Goal: Navigation & Orientation: Go to known website

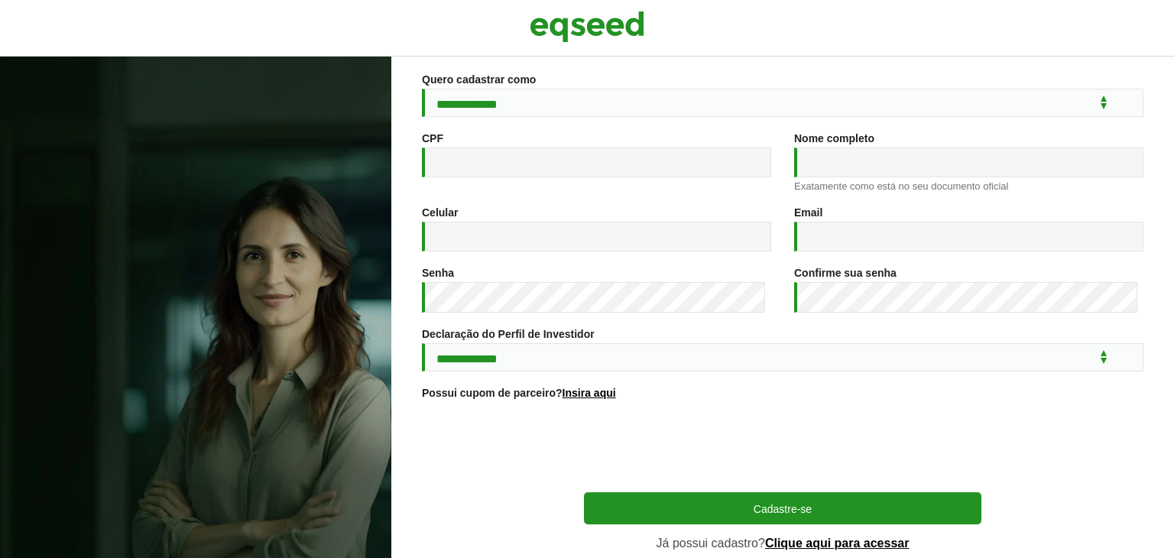
scroll to position [227, 0]
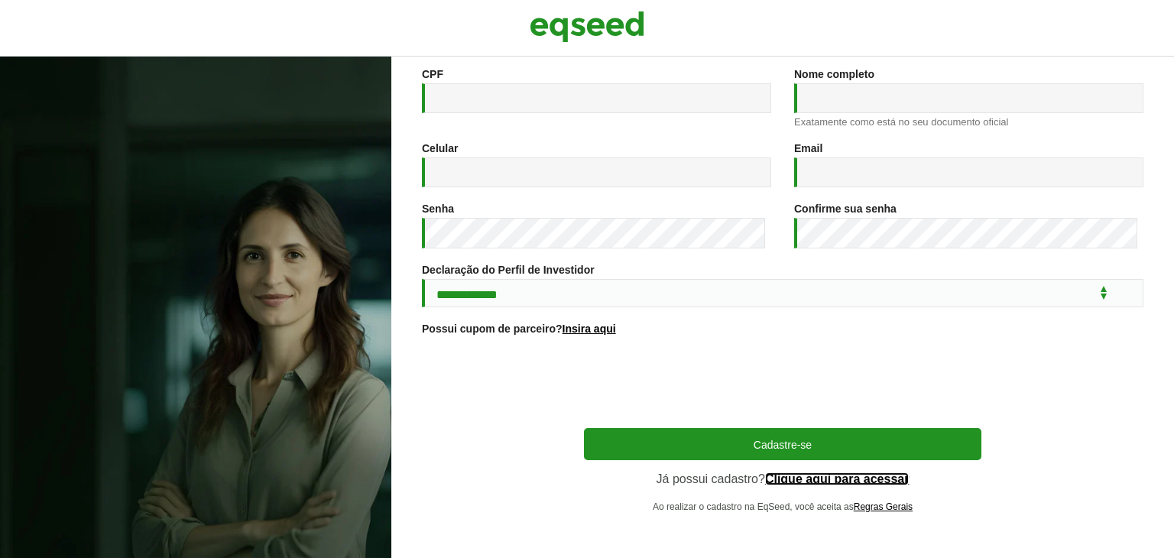
click at [809, 481] on link "Clique aqui para acessar" at bounding box center [837, 479] width 144 height 12
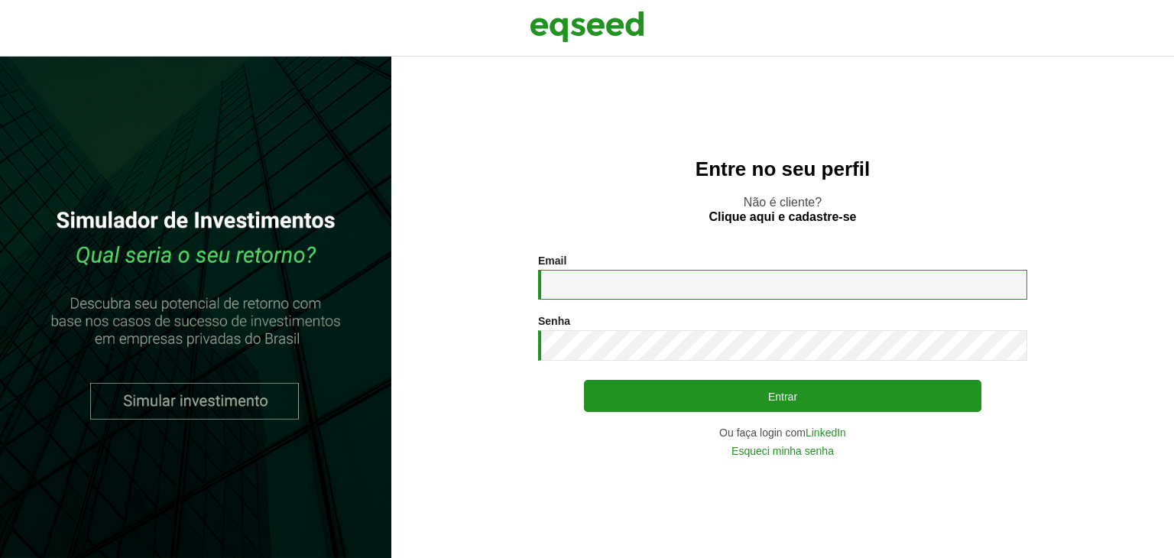
click at [551, 278] on input "Email *" at bounding box center [782, 285] width 489 height 30
type input "**********"
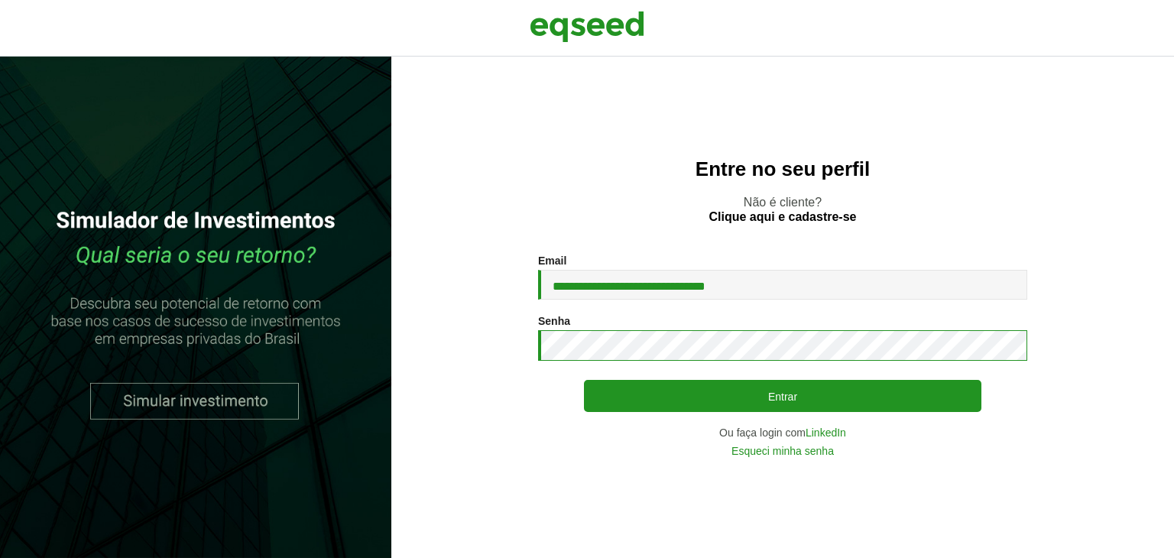
click at [584, 380] on button "Entrar" at bounding box center [782, 396] width 397 height 32
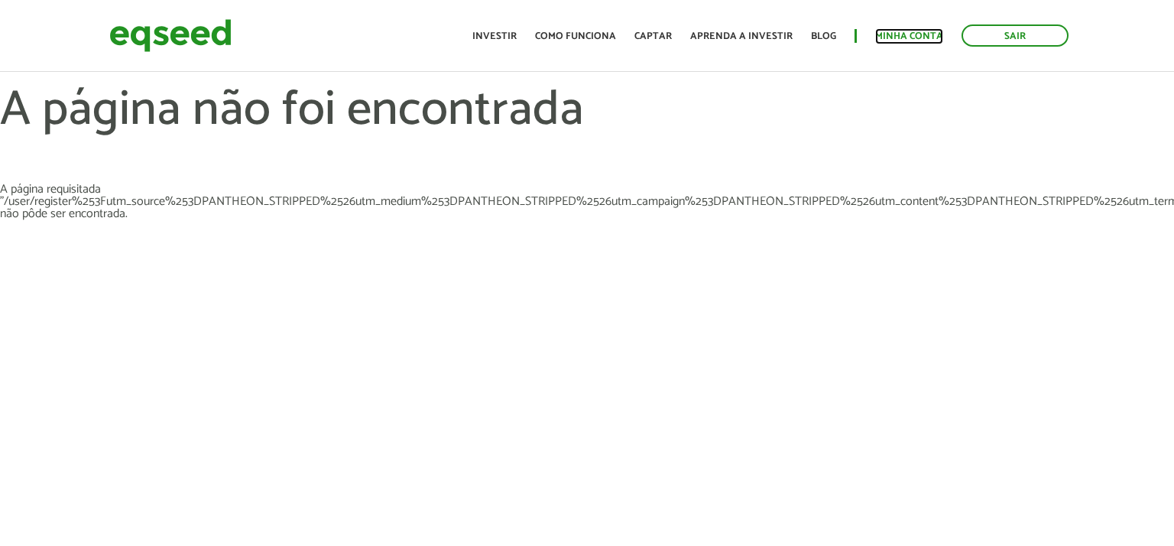
click at [894, 37] on link "Minha conta" at bounding box center [909, 36] width 68 height 10
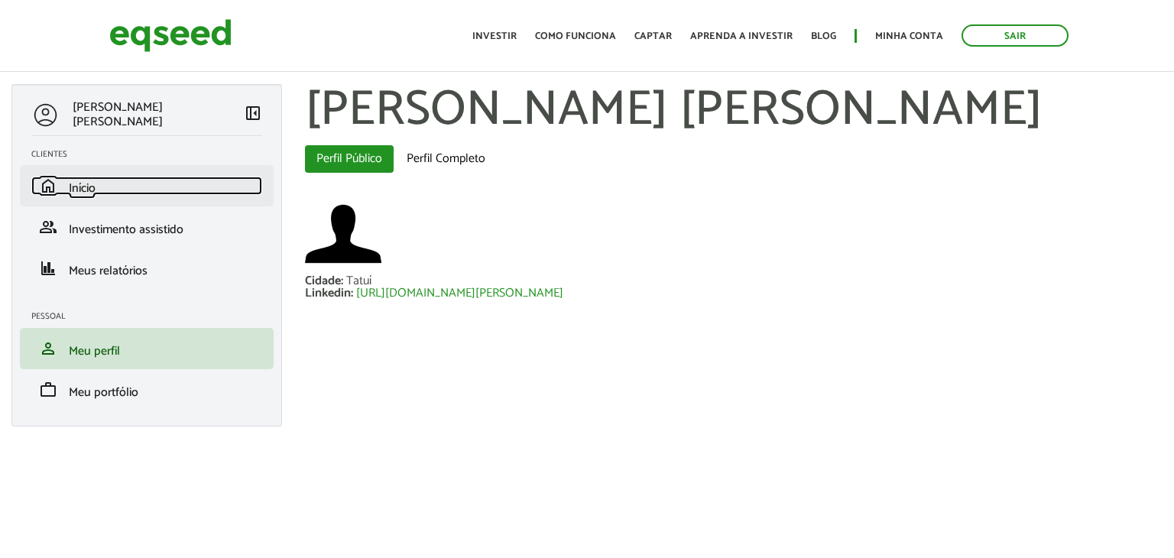
click at [92, 181] on span "Início" at bounding box center [82, 188] width 27 height 21
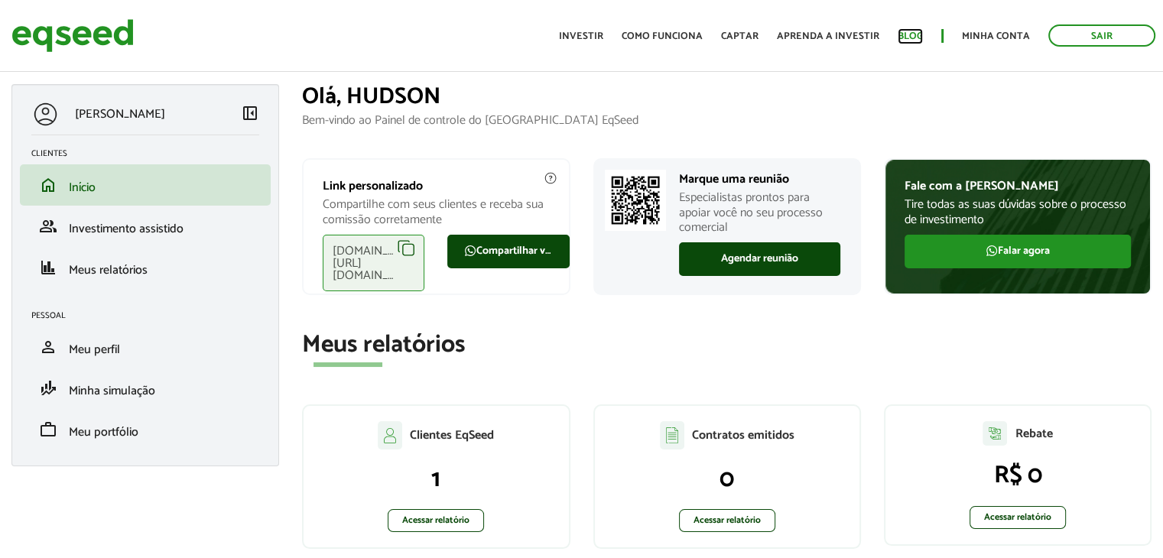
click at [923, 35] on link "Blog" at bounding box center [909, 36] width 25 height 10
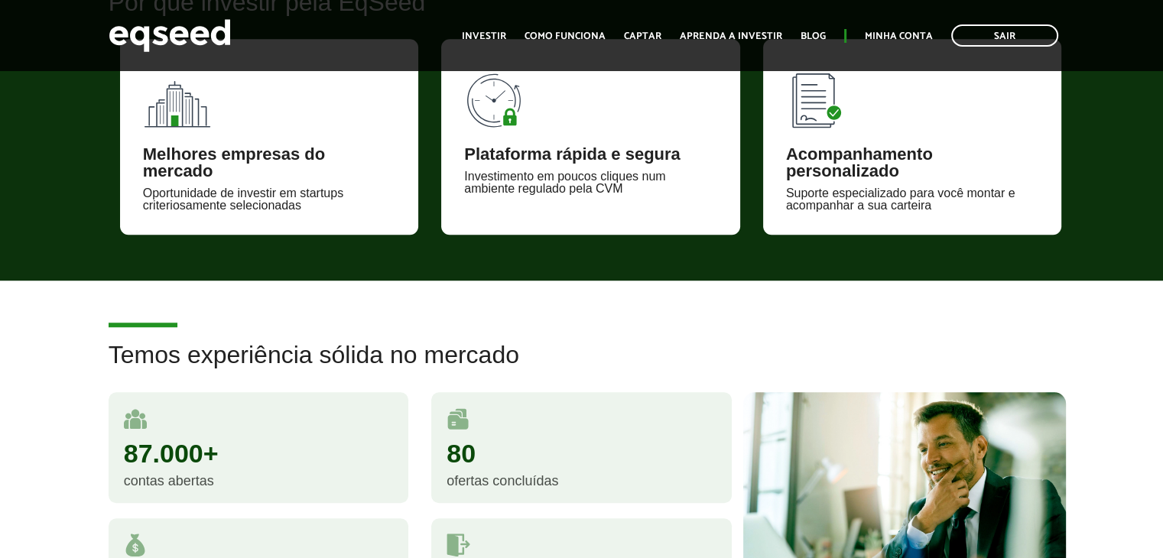
scroll to position [994, 0]
